Goal: Task Accomplishment & Management: Manage account settings

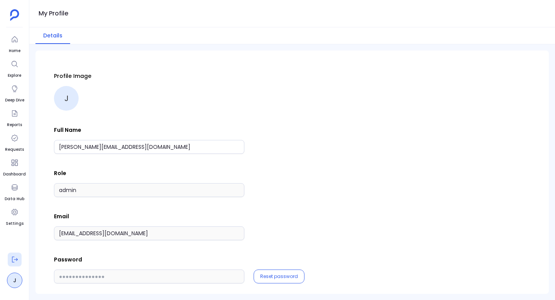
click at [13, 257] on icon at bounding box center [15, 260] width 8 height 8
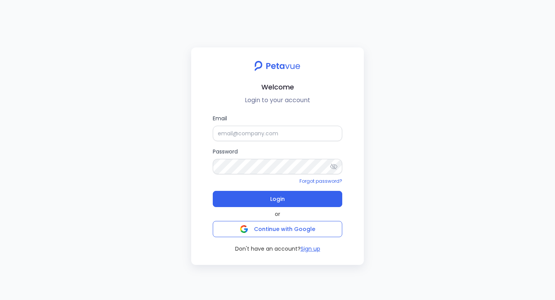
click at [264, 144] on form "Email Password Forgot password? Login" at bounding box center [277, 160] width 129 height 93
click at [268, 130] on input "Email" at bounding box center [277, 133] width 129 height 15
click at [213, 191] on button "Login" at bounding box center [277, 199] width 129 height 16
click at [247, 138] on input "[EMAIL_ADDRESS][DOMAIN_NAME]" at bounding box center [277, 133] width 129 height 15
click at [269, 116] on label "Email [EMAIL_ADDRESS][DOMAIN_NAME]" at bounding box center [277, 127] width 129 height 27
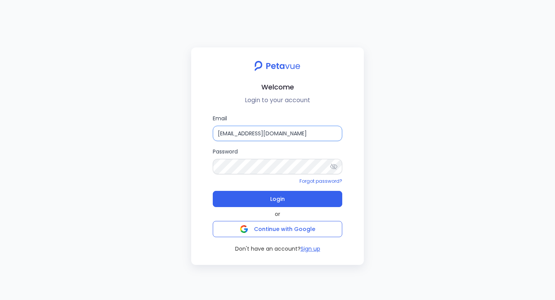
click at [269, 126] on input "[EMAIL_ADDRESS][DOMAIN_NAME]" at bounding box center [277, 133] width 129 height 15
click at [269, 132] on input "[EMAIL_ADDRESS][DOMAIN_NAME]" at bounding box center [277, 133] width 129 height 15
paste input "+turingvuestag"
type input "[EMAIL_ADDRESS][DOMAIN_NAME]"
click at [213, 191] on button "Login" at bounding box center [277, 199] width 129 height 16
